Goal: Task Accomplishment & Management: Manage account settings

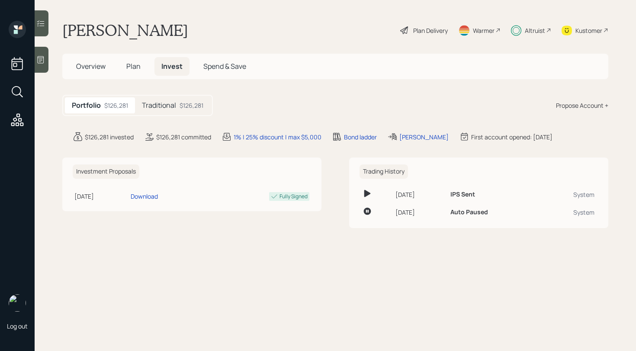
click at [43, 25] on icon at bounding box center [40, 23] width 9 height 9
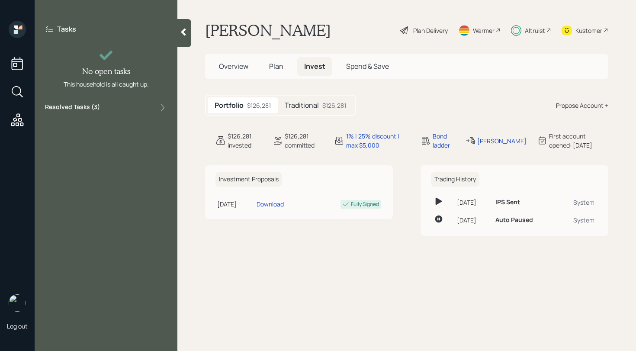
click at [122, 107] on div "Resolved Tasks ( 3 )" at bounding box center [106, 108] width 122 height 10
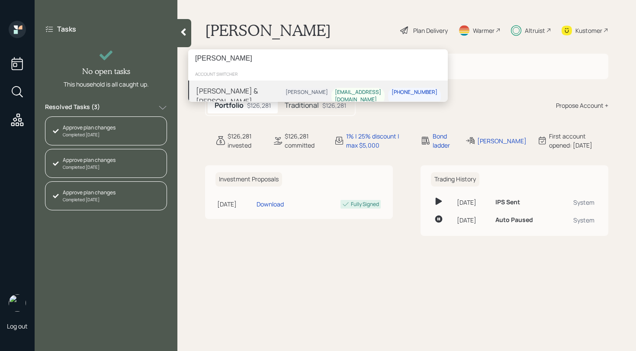
type input "[PERSON_NAME]"
click at [242, 94] on div "[PERSON_NAME] & [PERSON_NAME]" at bounding box center [239, 96] width 86 height 21
